Goal: Transaction & Acquisition: Book appointment/travel/reservation

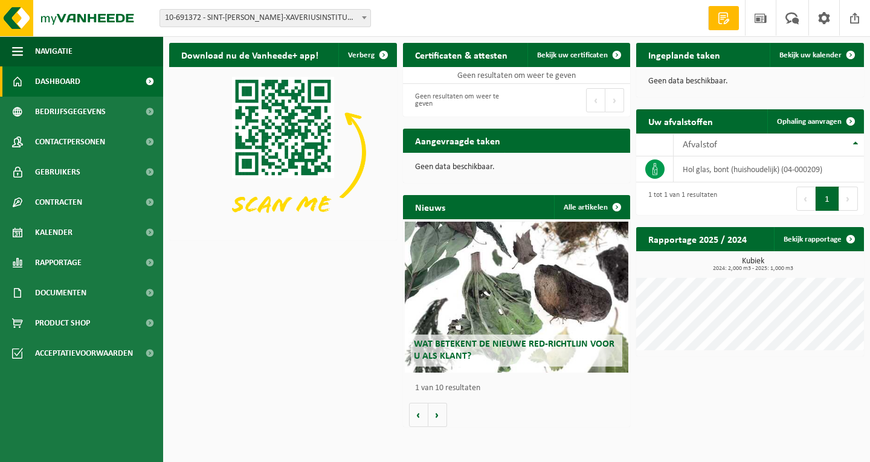
click at [365, 21] on span at bounding box center [364, 18] width 12 height 16
click at [298, 14] on span "10-691372 - SINT-[PERSON_NAME]-XAVERIUSINSTITUUT - [GEOGRAPHIC_DATA]" at bounding box center [265, 18] width 210 height 17
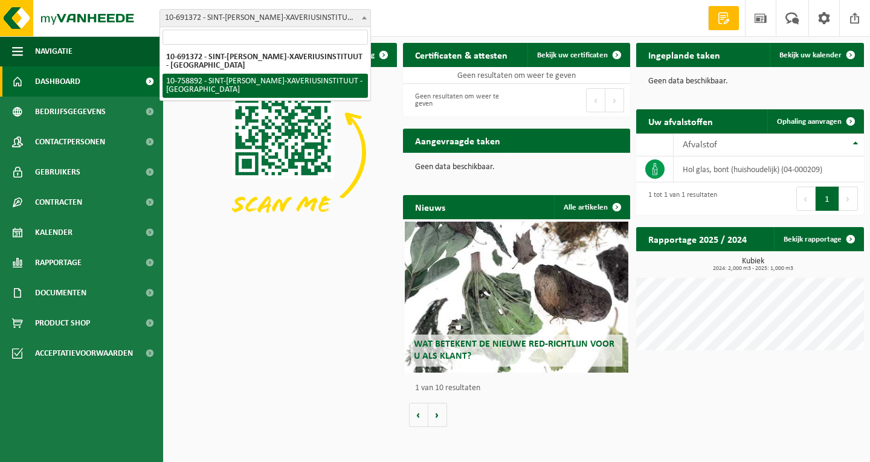
select select "86055"
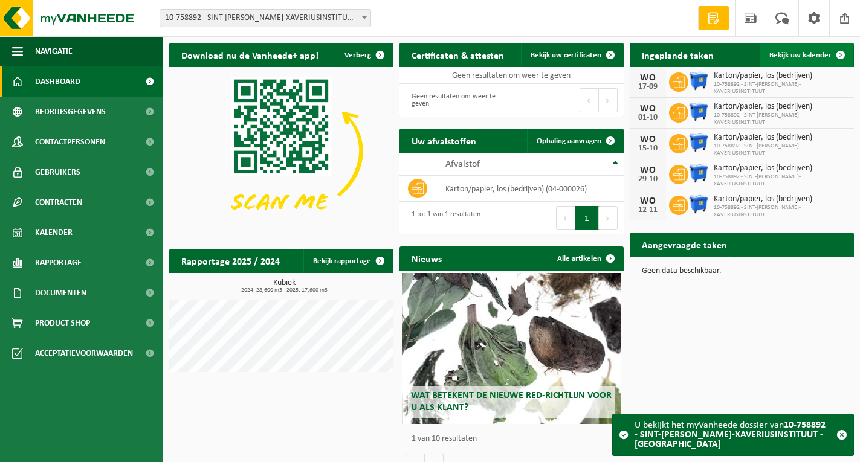
click at [796, 53] on span "Bekijk uw kalender" at bounding box center [800, 55] width 62 height 8
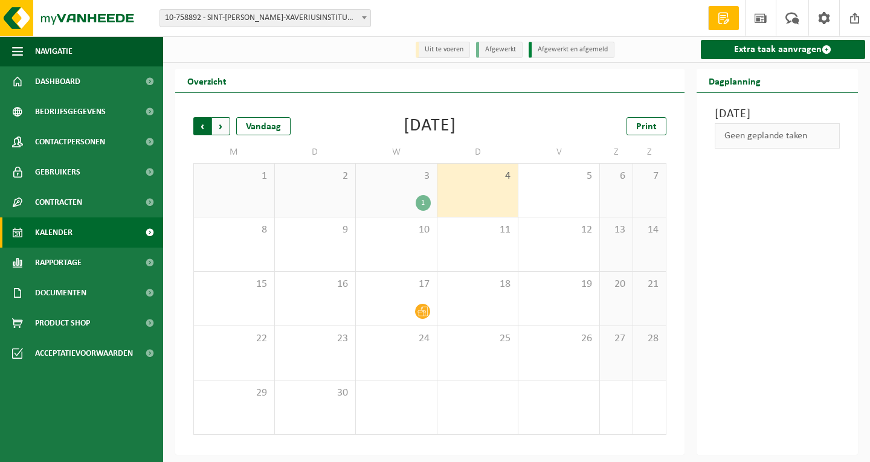
click at [227, 127] on span "Volgende" at bounding box center [221, 126] width 18 height 18
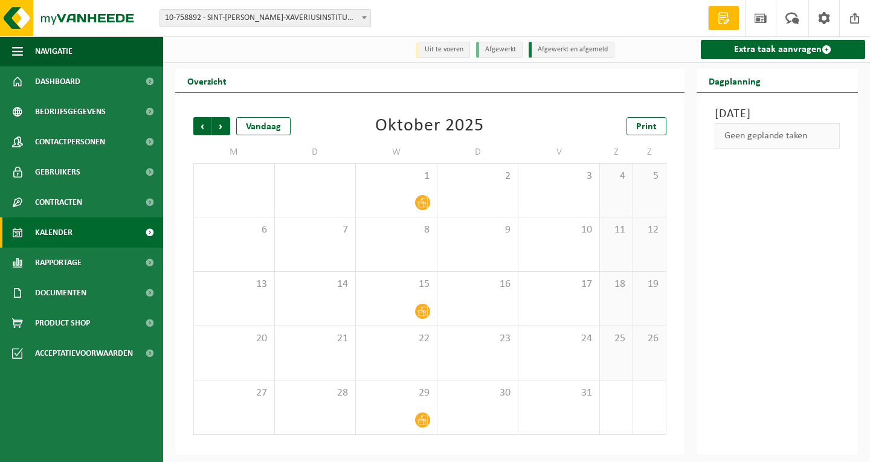
click at [227, 127] on span "Volgende" at bounding box center [221, 126] width 18 height 18
click at [207, 130] on span "Vorige" at bounding box center [202, 126] width 18 height 18
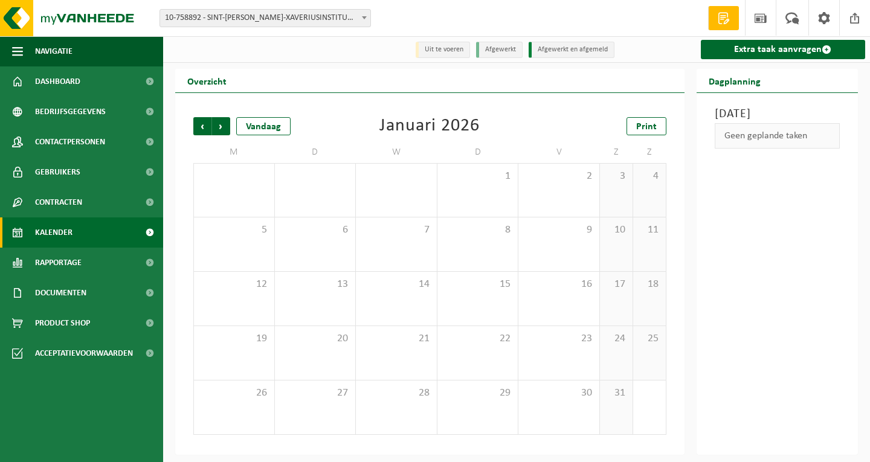
click at [207, 130] on span "Vorige" at bounding box center [202, 126] width 18 height 18
click at [221, 127] on span "Volgende" at bounding box center [221, 126] width 18 height 18
click at [202, 126] on span "Vorige" at bounding box center [202, 126] width 18 height 18
click at [201, 126] on span "Vorige" at bounding box center [202, 126] width 18 height 18
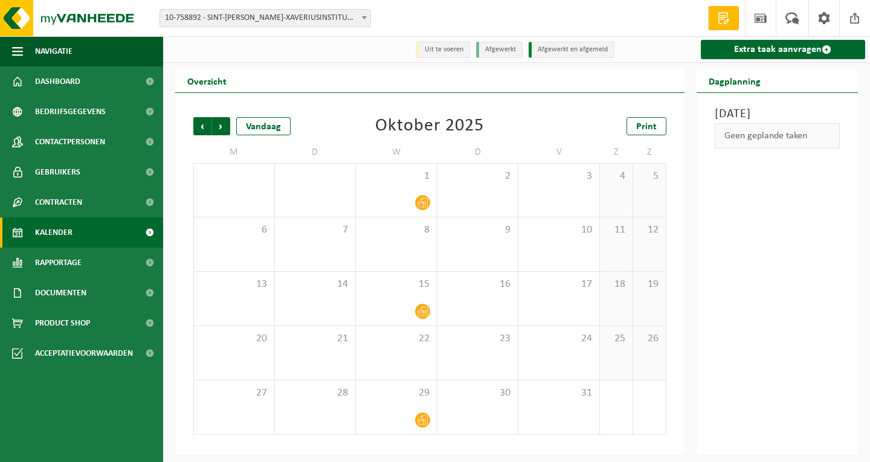
click at [201, 126] on span "Vorige" at bounding box center [202, 126] width 18 height 18
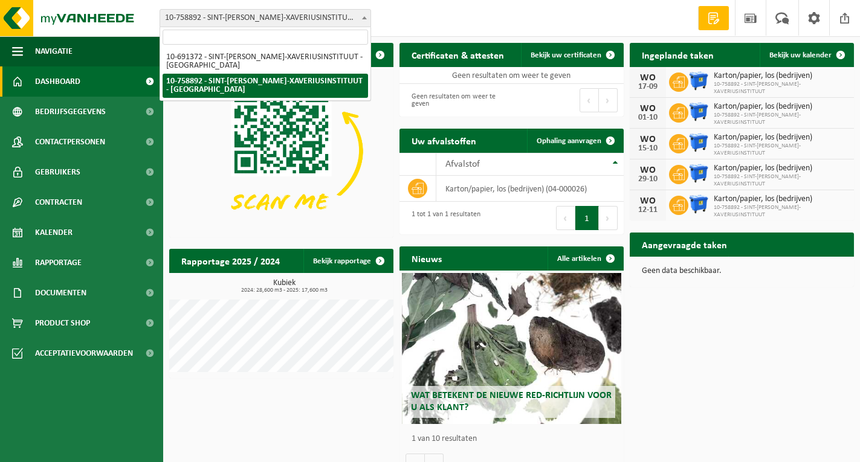
click at [329, 20] on span "10-758892 - SINT-[PERSON_NAME]-XAVERIUSINSTITUUT - [GEOGRAPHIC_DATA]" at bounding box center [265, 18] width 210 height 17
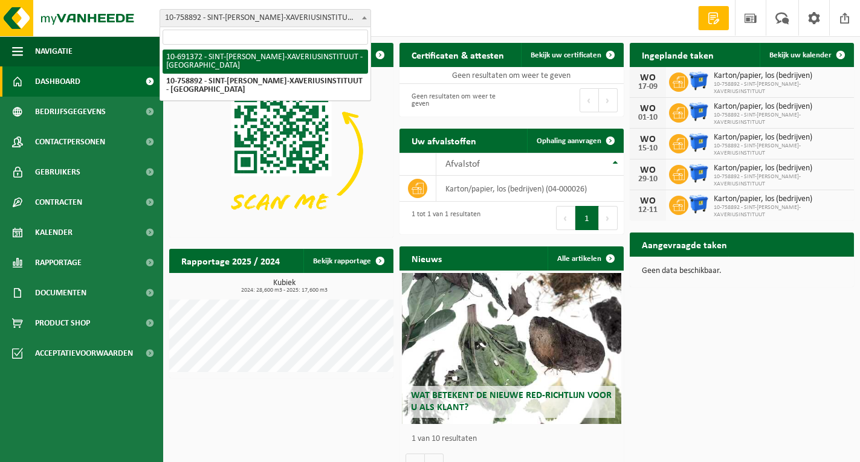
select select "35545"
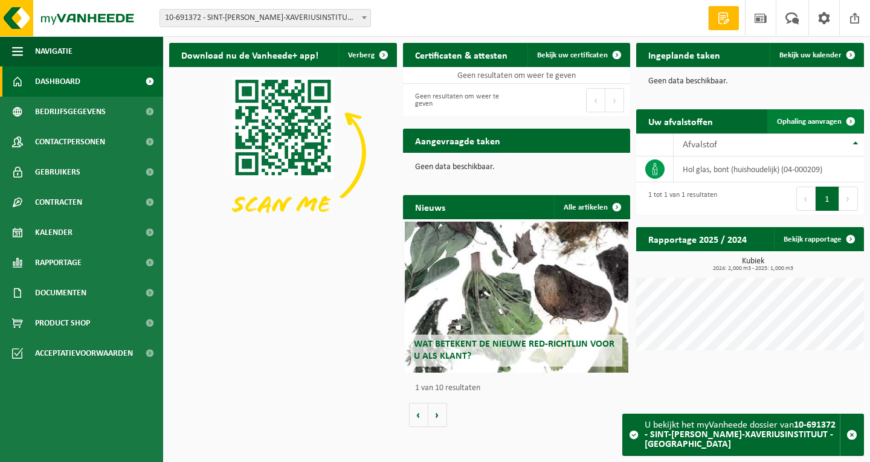
click at [812, 125] on span "Ophaling aanvragen" at bounding box center [809, 122] width 65 height 8
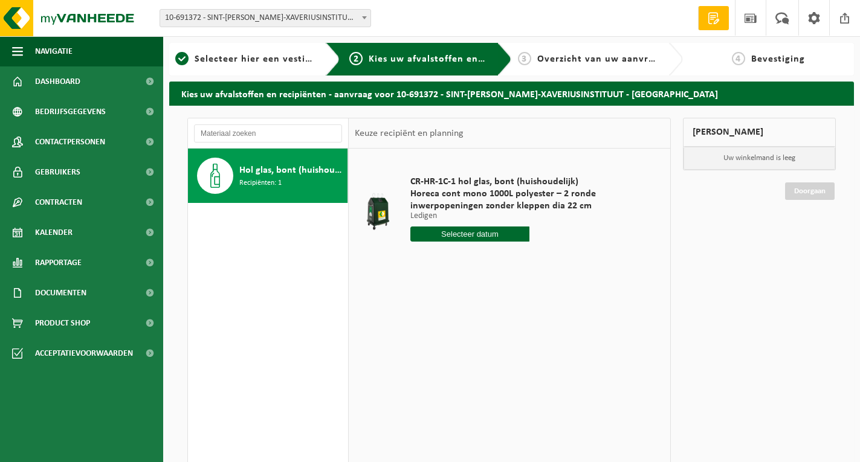
click at [466, 237] on input "text" at bounding box center [470, 234] width 120 height 15
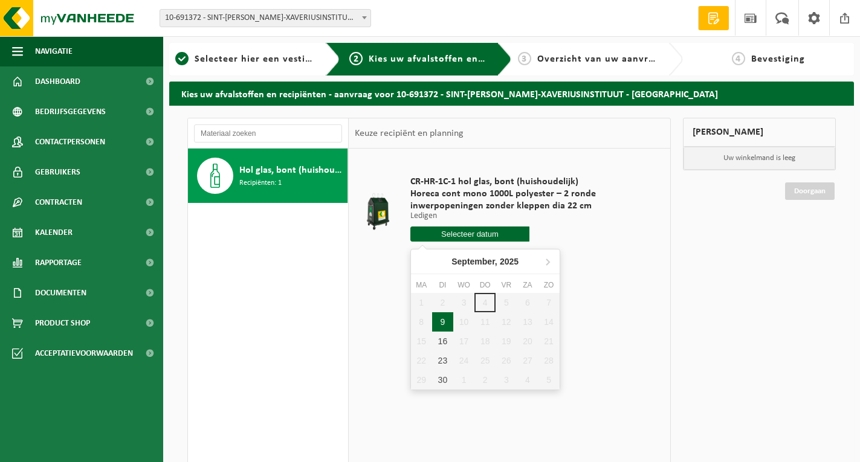
click at [441, 322] on div "9" at bounding box center [442, 321] width 21 height 19
type input "Van [DATE]"
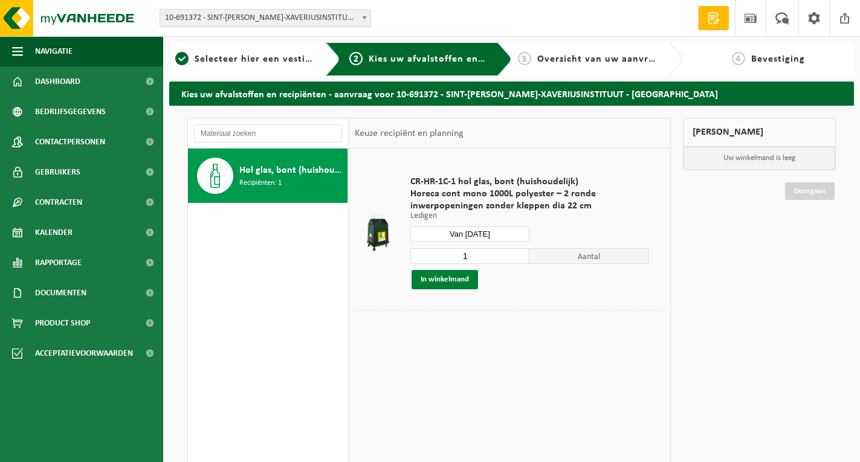
click at [449, 284] on button "In winkelmand" at bounding box center [444, 279] width 66 height 19
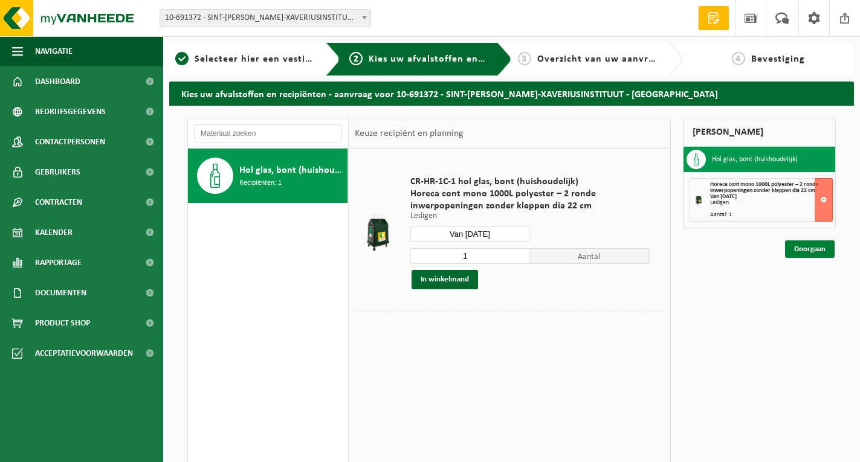
click at [805, 248] on link "Doorgaan" at bounding box center [810, 249] width 50 height 18
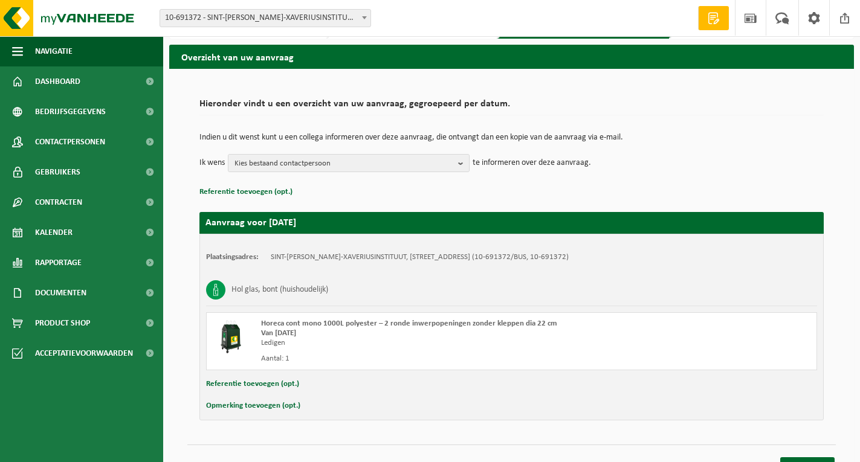
scroll to position [56, 0]
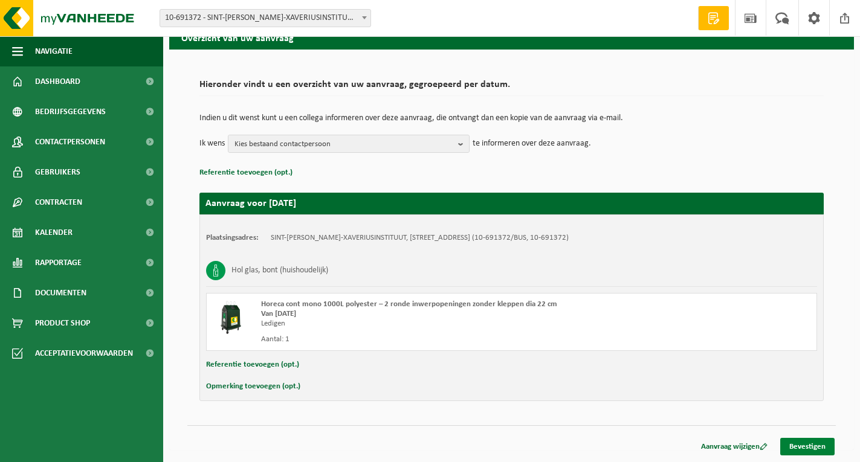
click at [800, 443] on link "Bevestigen" at bounding box center [807, 447] width 54 height 18
